Goal: Transaction & Acquisition: Purchase product/service

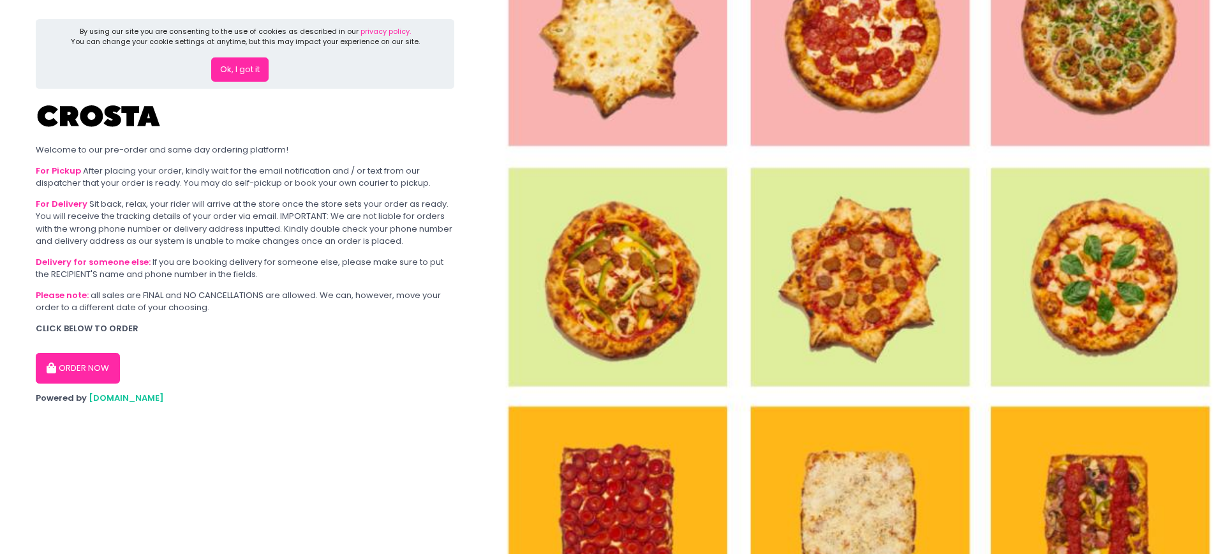
click at [256, 66] on button "Ok, I got it" at bounding box center [239, 69] width 57 height 24
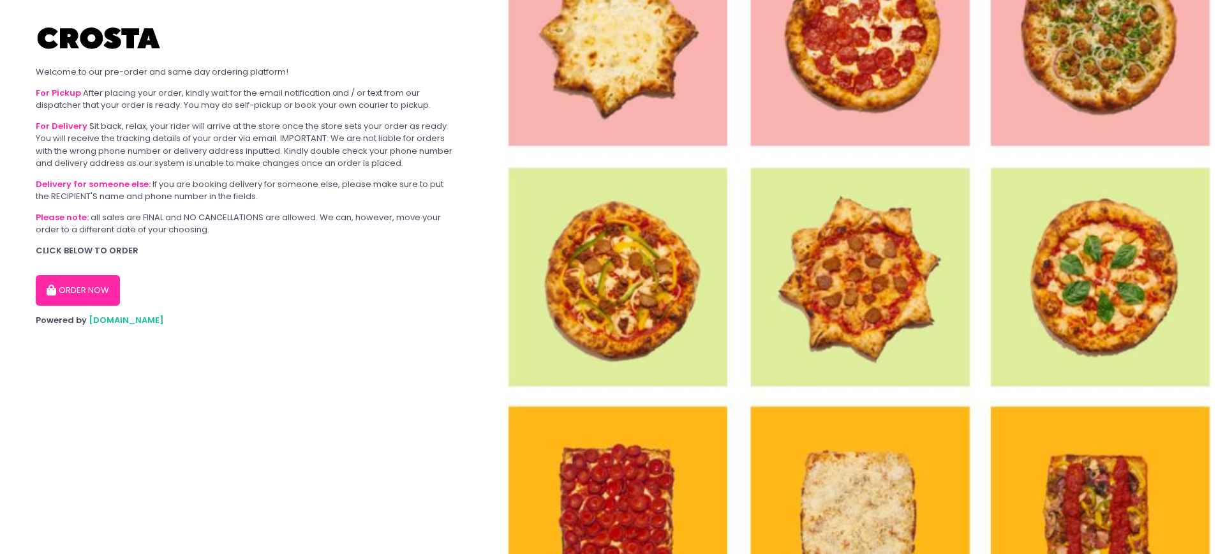
click at [99, 288] on button "ORDER NOW" at bounding box center [78, 290] width 84 height 31
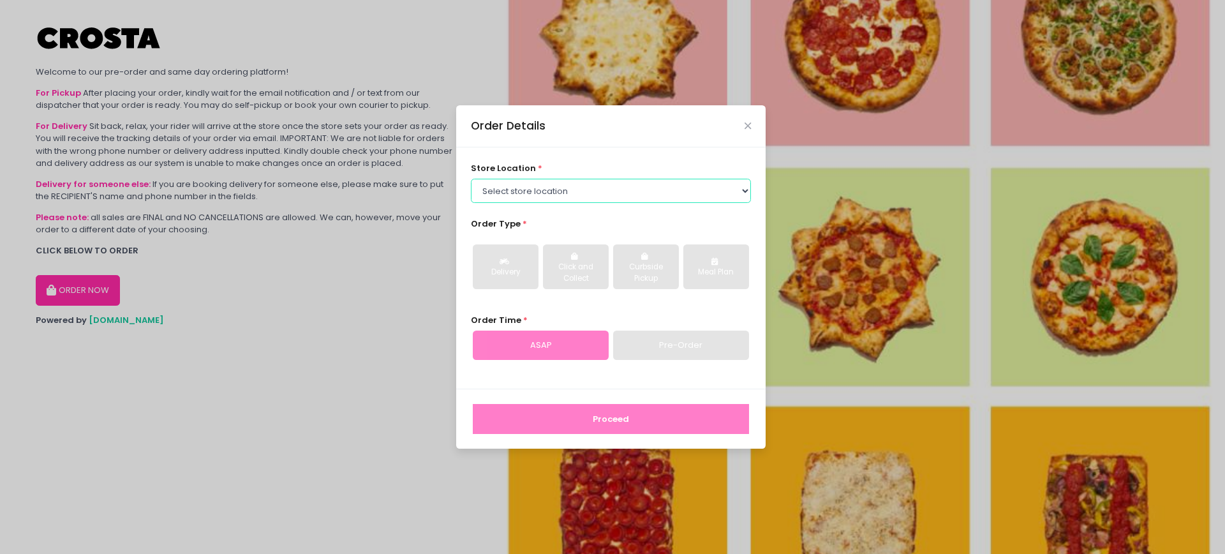
click at [581, 197] on select "Select store location [PERSON_NAME] Pizza - [PERSON_NAME] Pizza - [GEOGRAPHIC_D…" at bounding box center [611, 191] width 281 height 24
select select "5fabb2e53664a8677beaeb89"
click at [471, 179] on select "Select store location [PERSON_NAME] Pizza - [PERSON_NAME] Pizza - [GEOGRAPHIC_D…" at bounding box center [611, 191] width 281 height 24
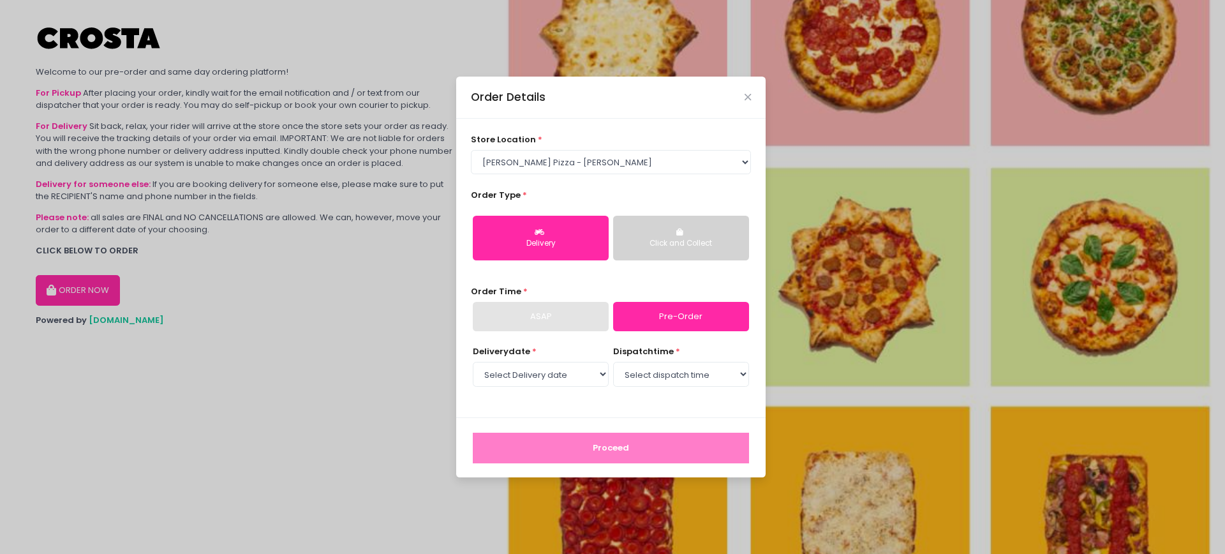
click at [555, 235] on button "Delivery" at bounding box center [541, 238] width 136 height 45
click at [676, 322] on link "Pre-Order" at bounding box center [681, 316] width 136 height 29
click at [564, 373] on select "Select Delivery date [DATE] [DATE] [DATE] [DATE] [DATE]" at bounding box center [541, 374] width 136 height 24
select select "[DATE]"
click at [473, 362] on select "Select Delivery date [DATE] [DATE] [DATE] [DATE] [DATE]" at bounding box center [541, 374] width 136 height 24
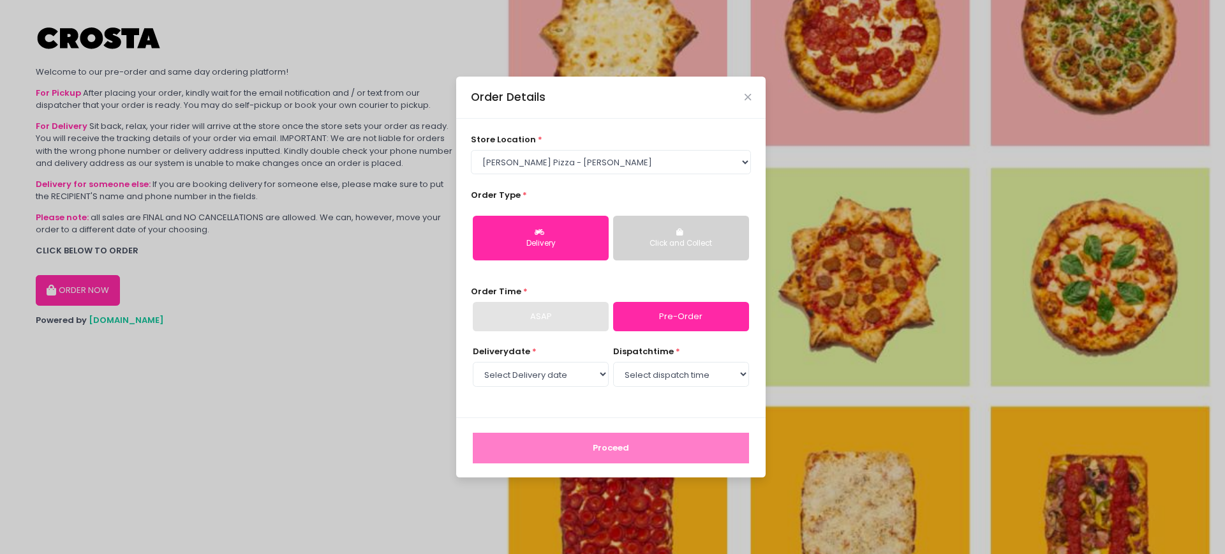
select select "13:00"
click at [613, 362] on select "Select dispatch time 12:00 PM - 12:30 PM 12:30 PM - 01:00 PM 01:00 PM - 01:30 P…" at bounding box center [681, 374] width 136 height 24
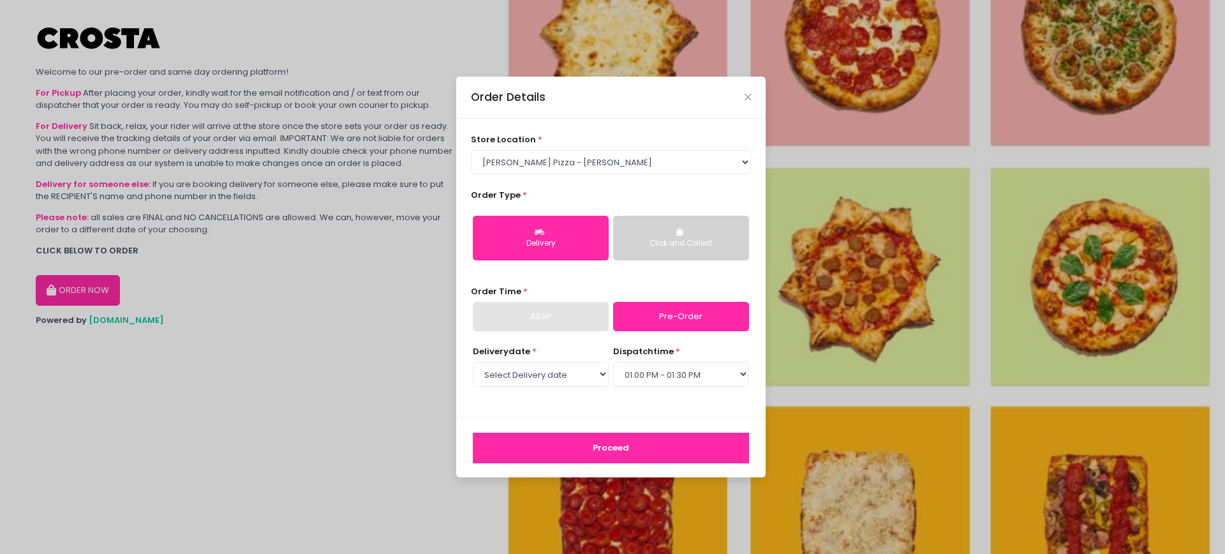
click at [610, 444] on button "Proceed" at bounding box center [611, 448] width 276 height 31
